Goal: Task Accomplishment & Management: Use online tool/utility

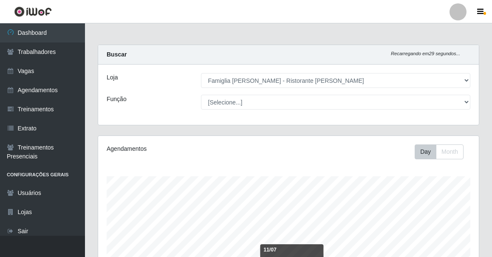
select select "267"
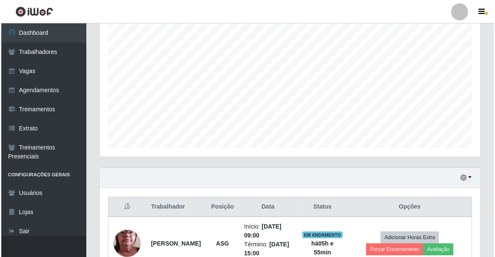
scroll to position [208, 0]
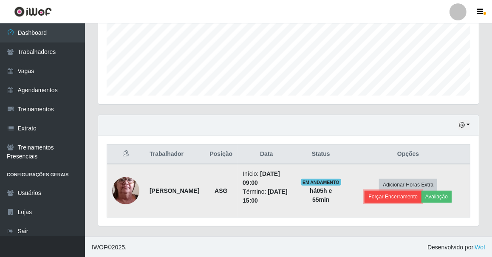
click at [392, 197] on button "Forçar Encerramento" at bounding box center [393, 197] width 57 height 12
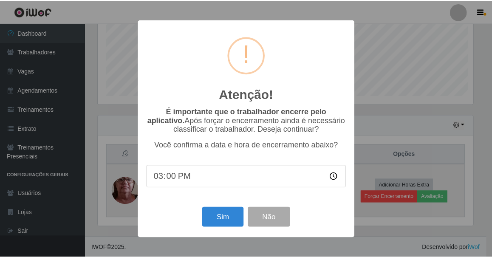
scroll to position [176, 377]
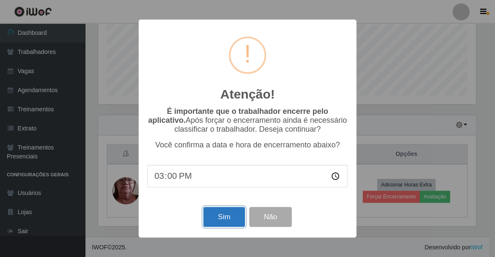
click at [221, 217] on button "Sim" at bounding box center [223, 217] width 41 height 20
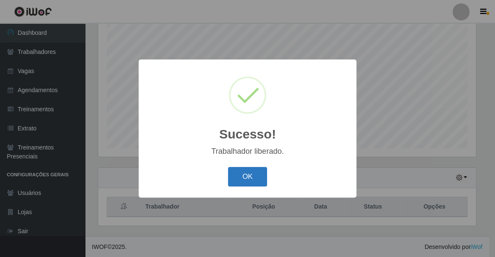
click at [241, 176] on button "OK" at bounding box center [248, 177] width 40 height 20
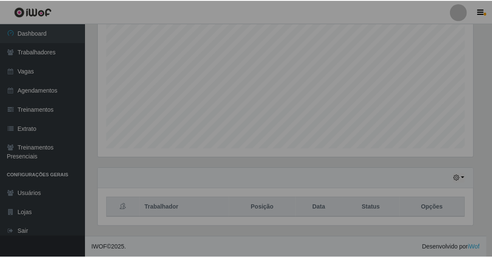
scroll to position [176, 381]
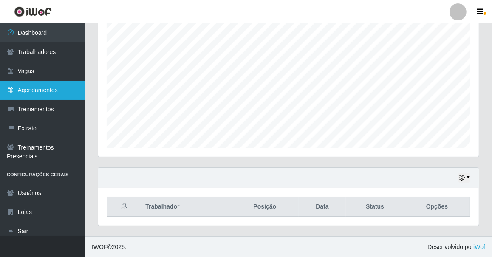
click at [49, 93] on link "Agendamentos" at bounding box center [42, 90] width 85 height 19
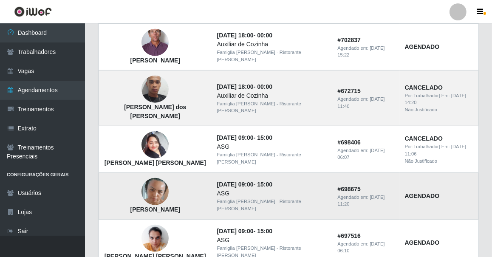
scroll to position [629, 0]
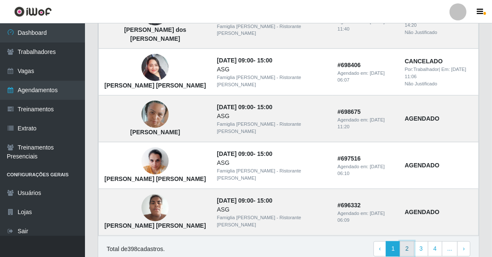
click at [408, 241] on link "2" at bounding box center [407, 248] width 14 height 15
